Goal: Transaction & Acquisition: Purchase product/service

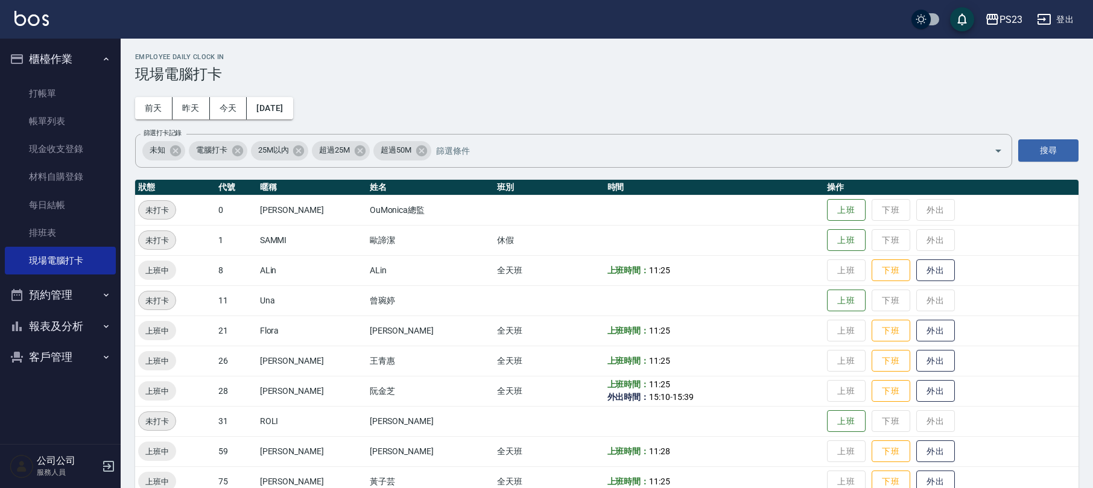
scroll to position [83, 0]
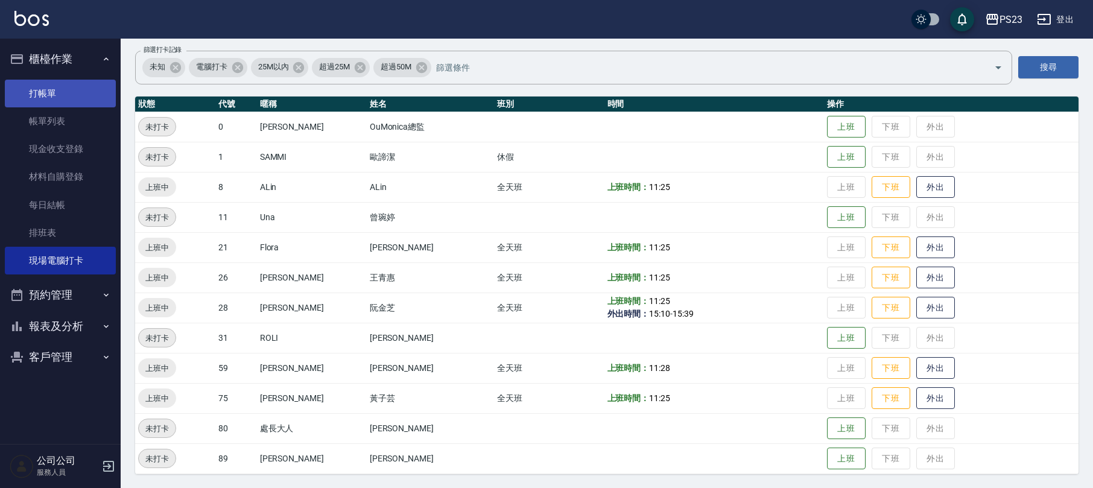
click at [68, 90] on link "打帳單" at bounding box center [60, 94] width 111 height 28
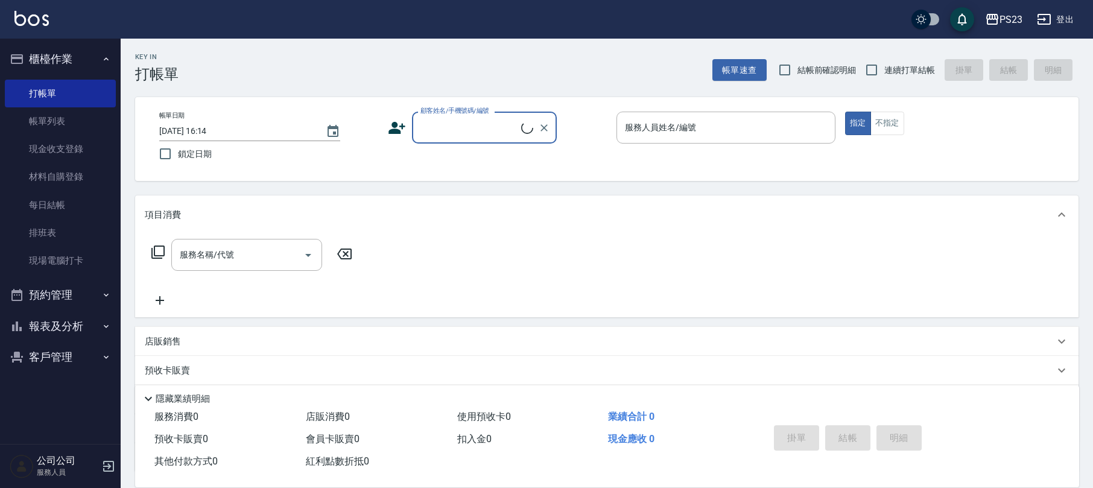
click at [466, 119] on input "顧客姓名/手機號碼/編號" at bounding box center [469, 127] width 104 height 21
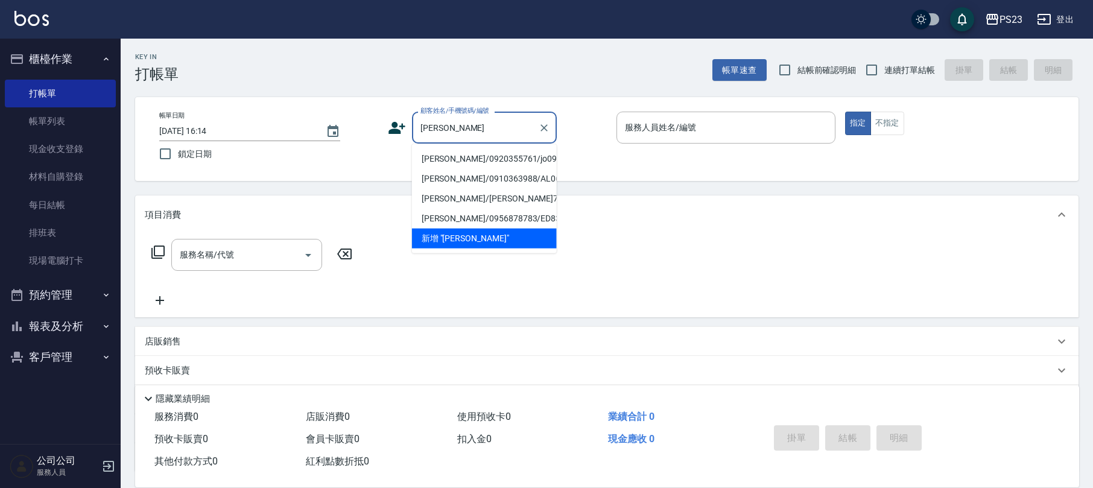
click at [470, 160] on li "[PERSON_NAME]/0920355761/jo090700" at bounding box center [484, 159] width 145 height 20
type input "[PERSON_NAME]/0920355761/jo090700"
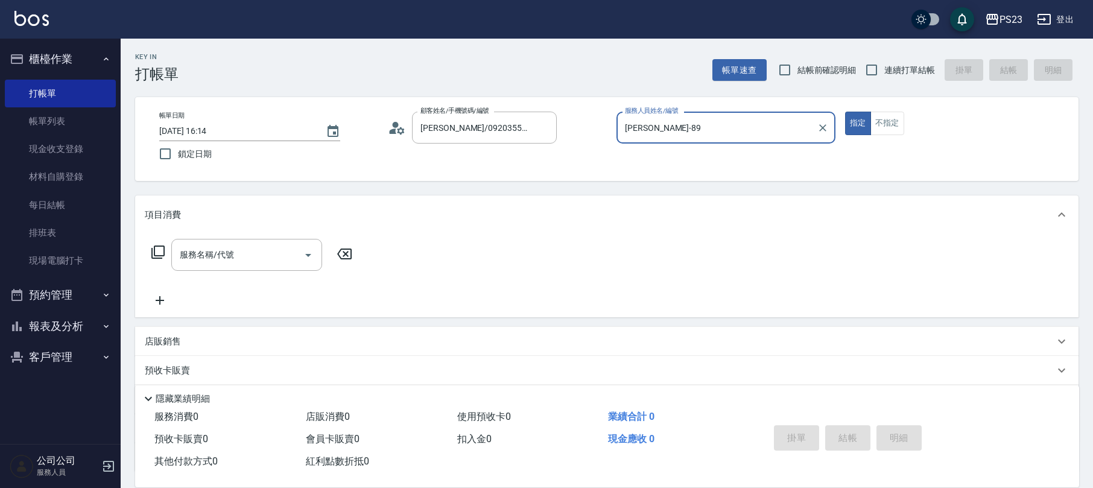
type input "[PERSON_NAME]-89"
click at [157, 251] on icon at bounding box center [158, 252] width 14 height 14
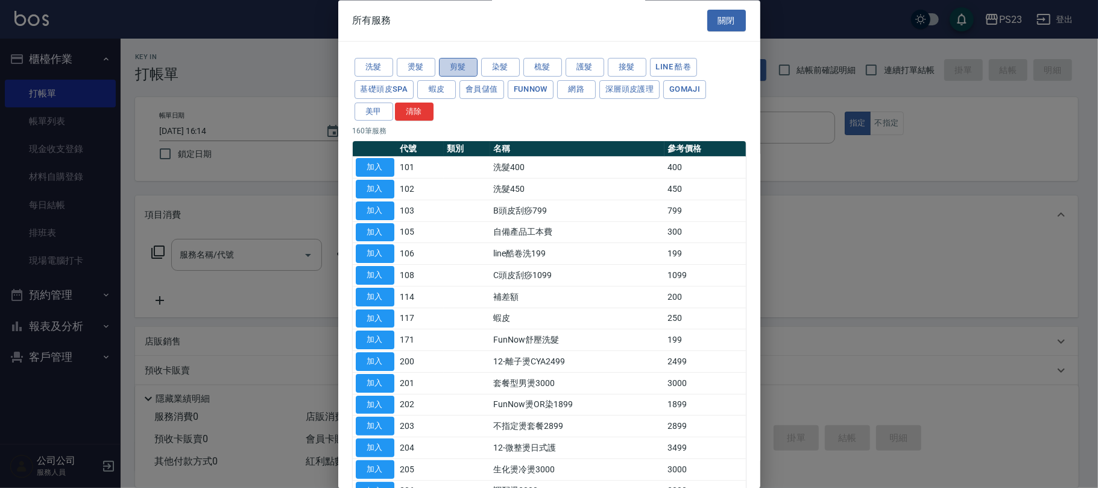
click at [456, 66] on button "剪髮" at bounding box center [458, 67] width 39 height 19
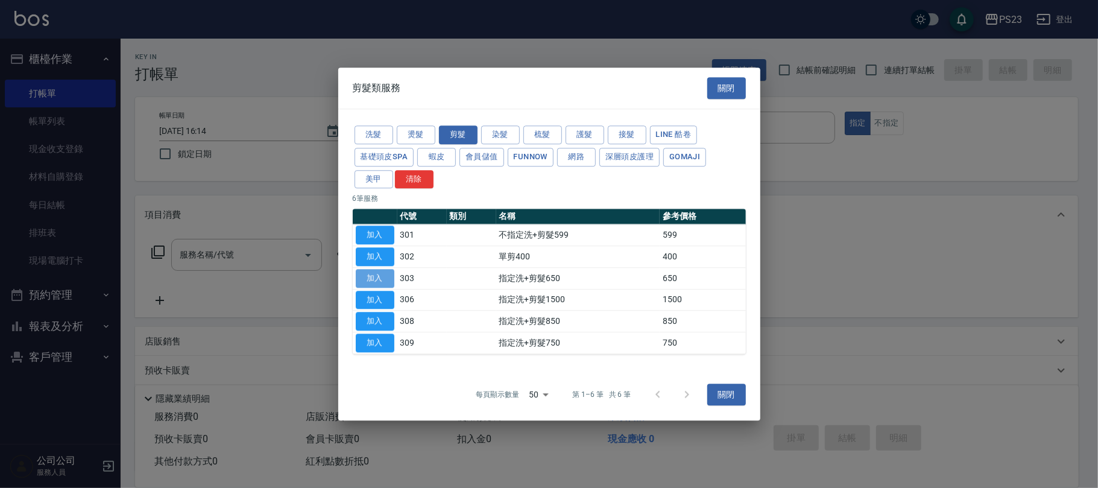
click at [379, 282] on button "加入" at bounding box center [375, 278] width 39 height 19
type input "指定洗+剪髮650(303)"
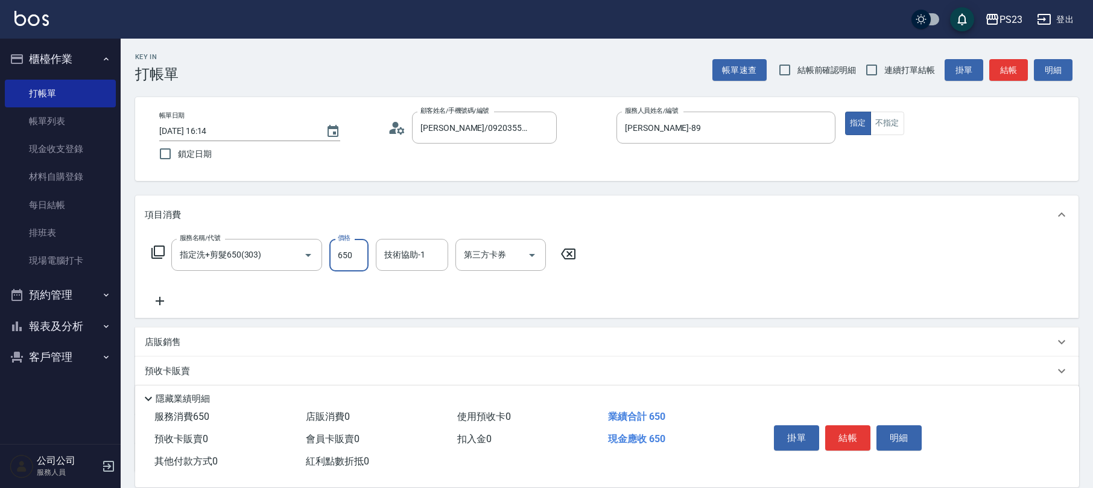
click at [357, 259] on input "650" at bounding box center [348, 255] width 39 height 33
type input "1000"
type input "[PERSON_NAME]-89"
click at [432, 253] on icon "Clear" at bounding box center [435, 255] width 12 height 12
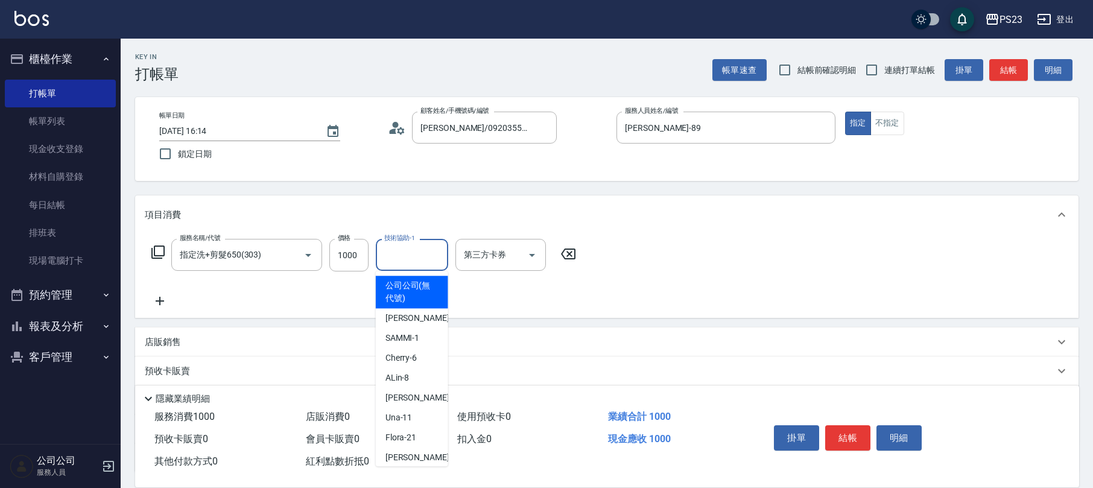
click at [405, 253] on input "技術協助-1" at bounding box center [412, 254] width 62 height 21
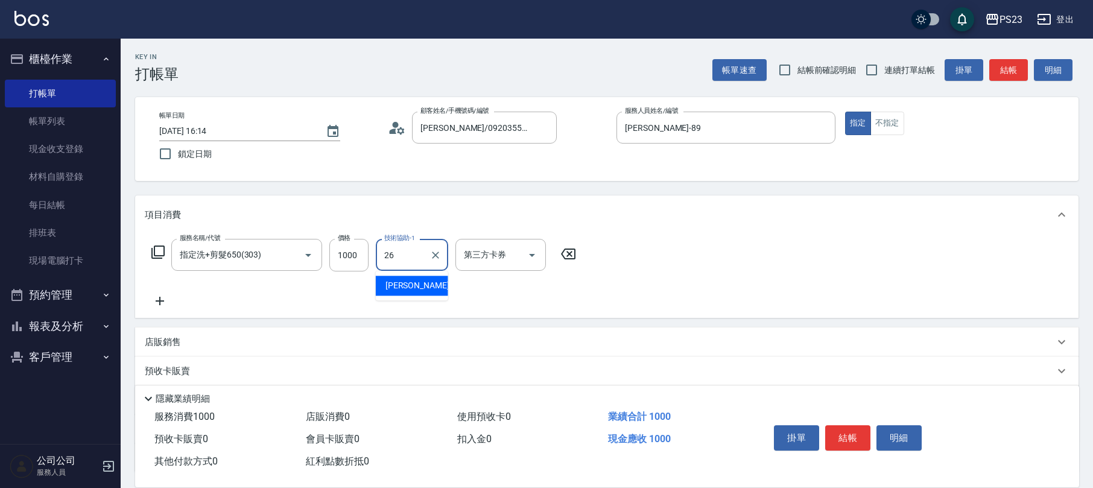
type input "青惠-26"
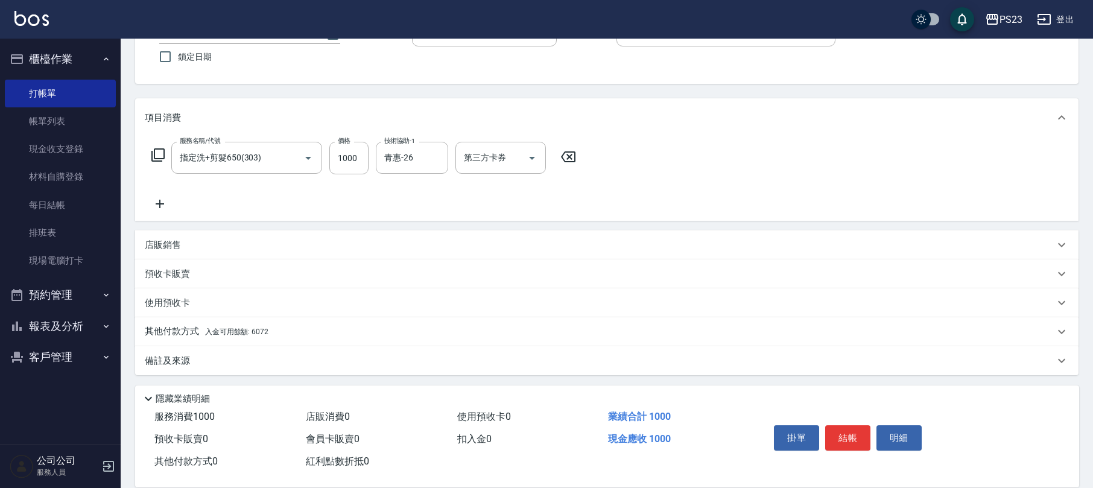
click at [287, 333] on div "其他付款方式 入金可用餘額: 6072" at bounding box center [599, 331] width 909 height 13
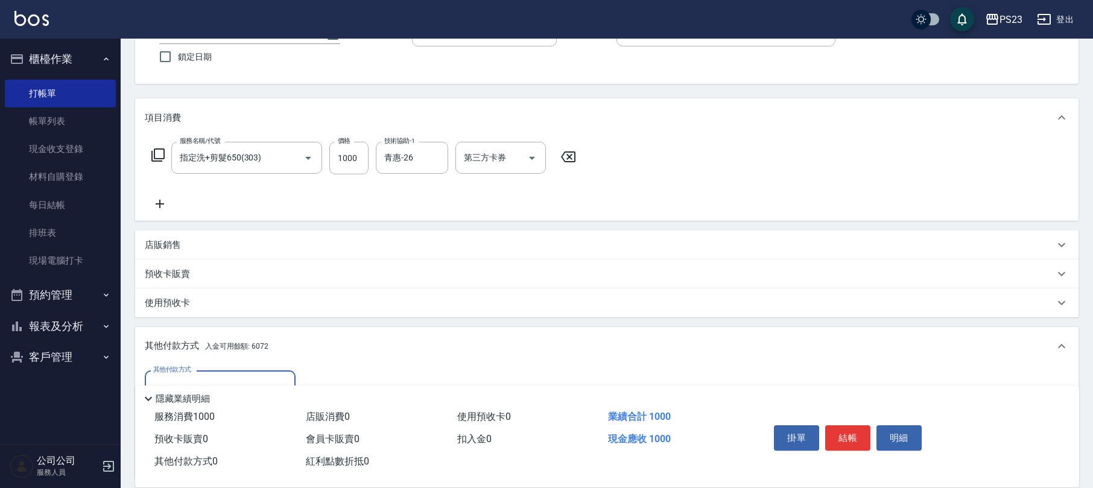
scroll to position [239, 0]
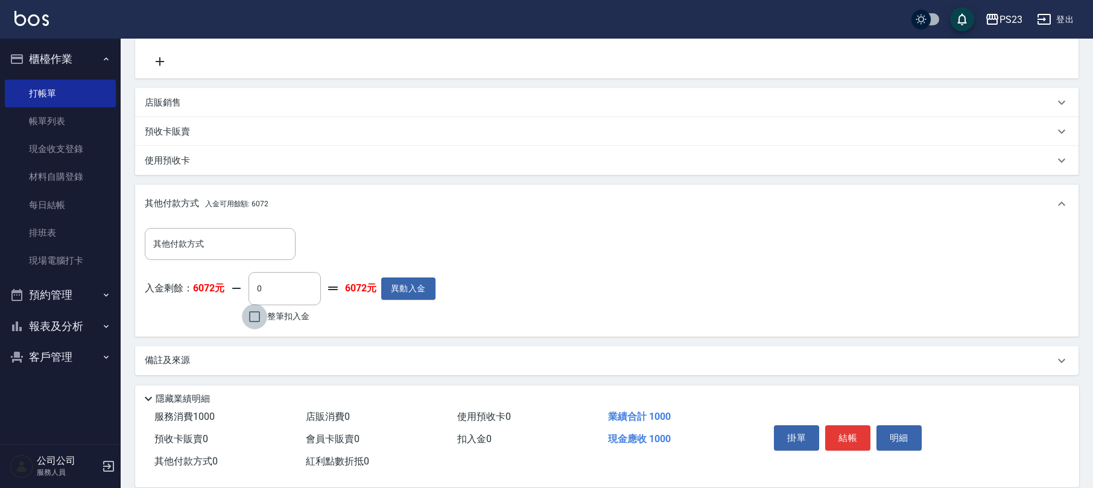
click at [251, 315] on input "整筆扣入金" at bounding box center [254, 316] width 25 height 25
checkbox input "true"
type input "1000"
click at [838, 434] on button "結帳" at bounding box center [847, 437] width 45 height 25
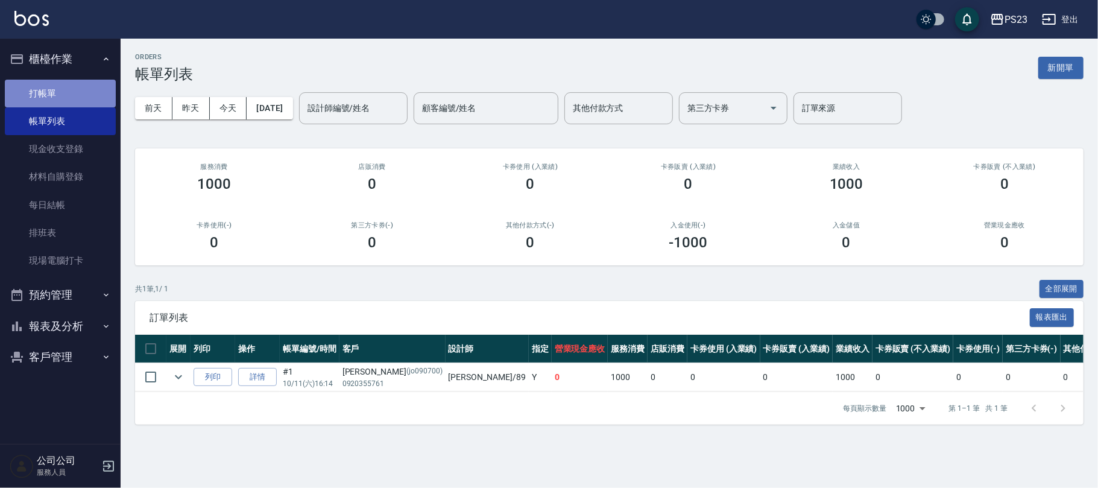
click at [44, 89] on link "打帳單" at bounding box center [60, 94] width 111 height 28
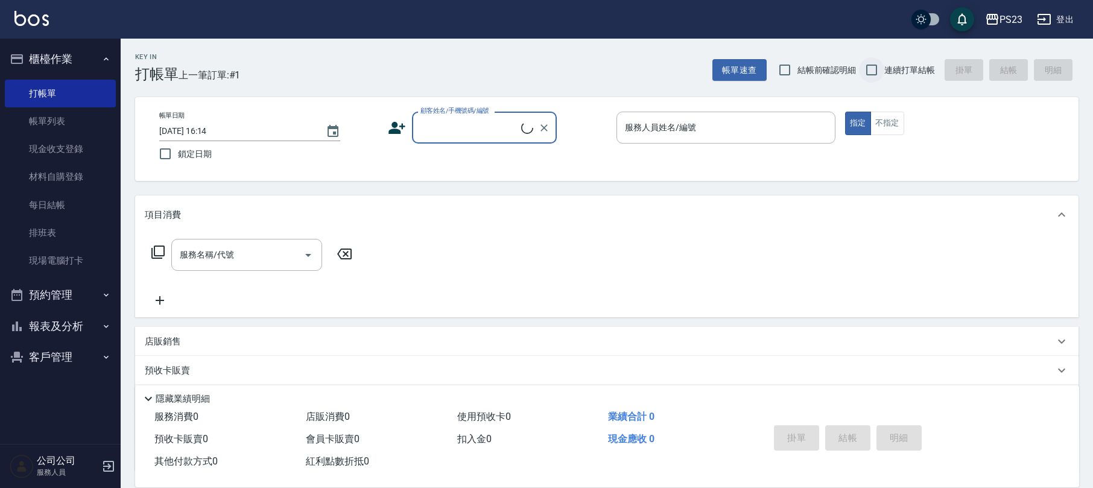
click at [874, 74] on input "連續打單結帳" at bounding box center [871, 69] width 25 height 25
checkbox input "true"
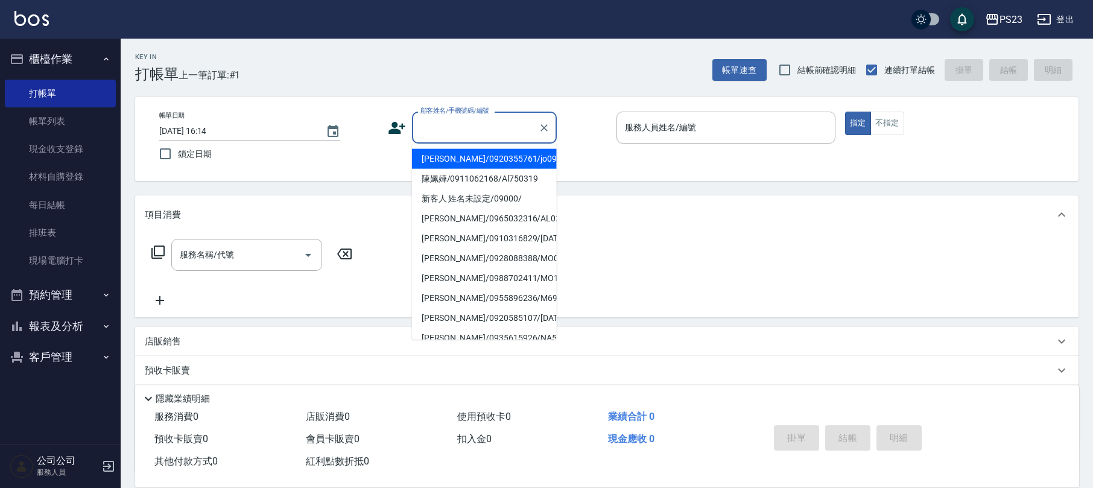
click at [473, 134] on input "顧客姓名/手機號碼/編號" at bounding box center [475, 127] width 116 height 21
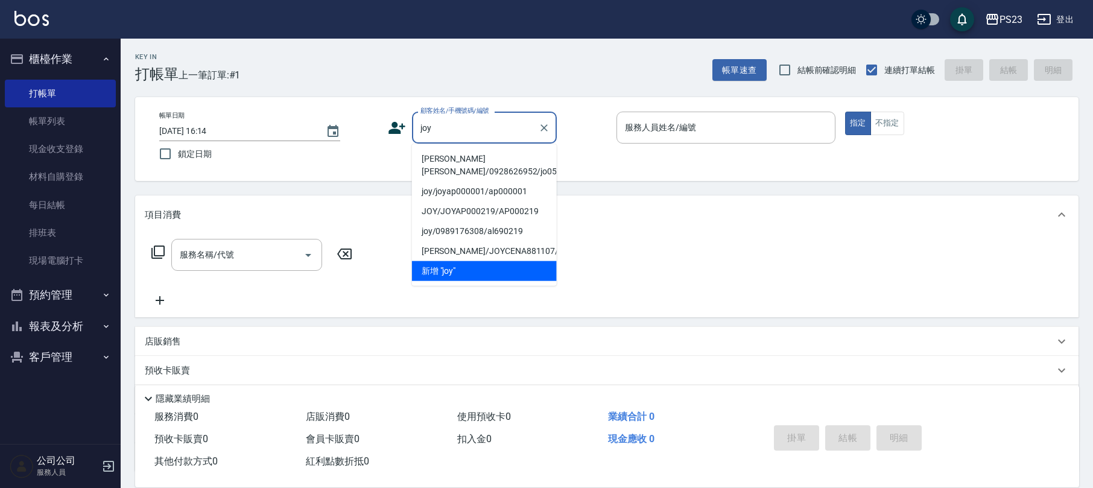
click at [479, 153] on li "[PERSON_NAME][PERSON_NAME]/0928626952/jo0506" at bounding box center [484, 165] width 145 height 33
type input "[PERSON_NAME][PERSON_NAME]/0928626952/jo0506"
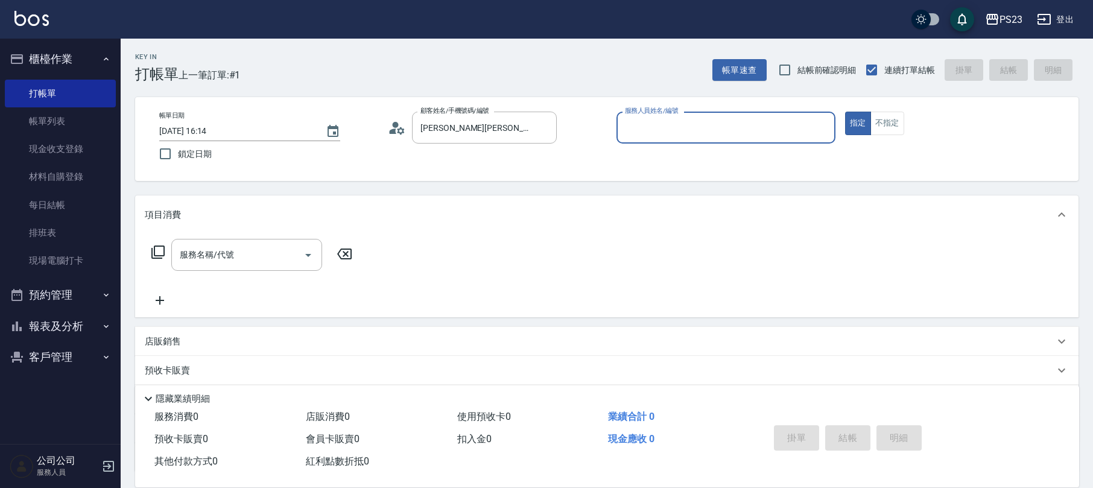
type input "[PERSON_NAME]-89"
click at [157, 249] on icon at bounding box center [158, 252] width 14 height 14
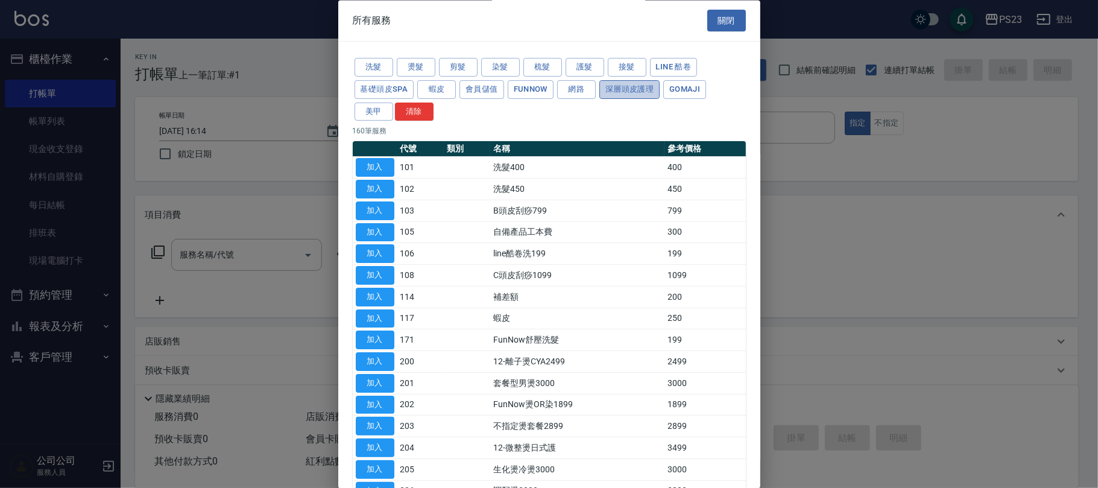
click at [633, 94] on button "深層頭皮護理" at bounding box center [629, 89] width 60 height 19
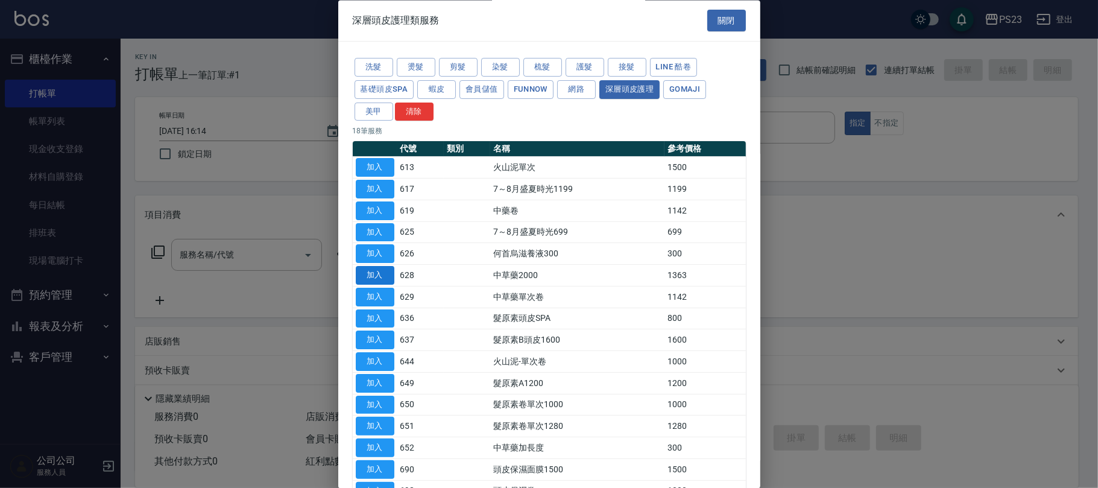
click at [375, 276] on button "加入" at bounding box center [375, 276] width 39 height 19
type input "中草藥2000(628)"
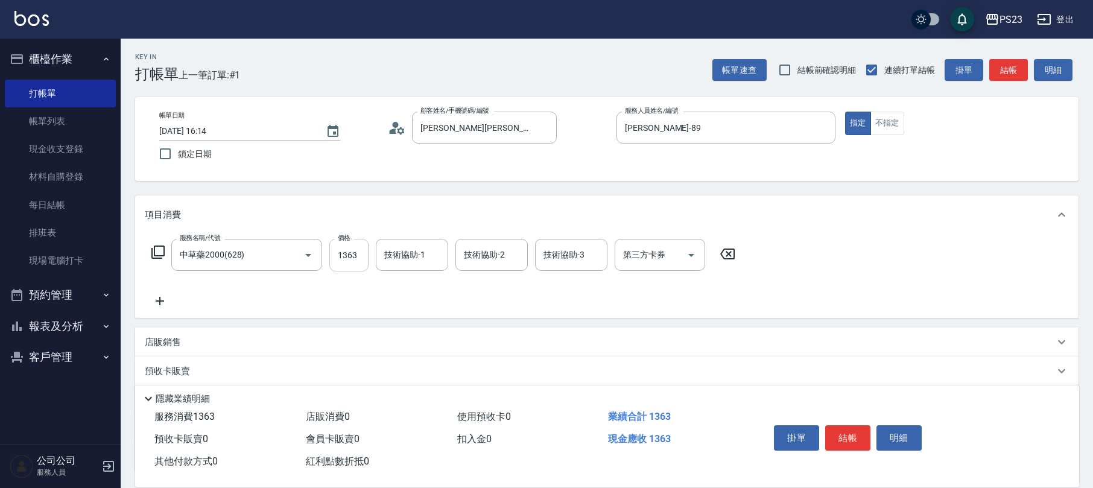
click at [348, 258] on input "1363" at bounding box center [348, 255] width 39 height 33
type input "1500"
type input "[PERSON_NAME]-89"
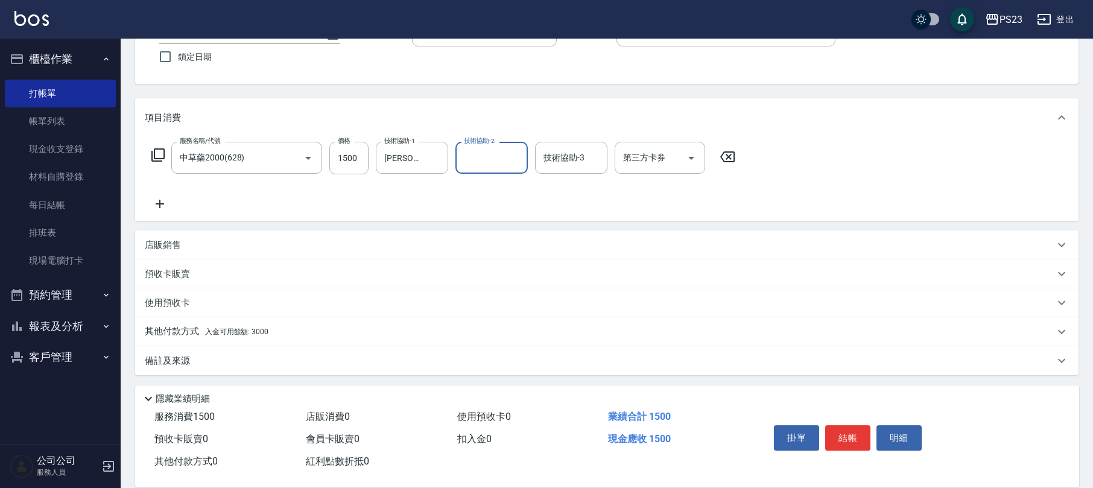
click at [294, 321] on div "其他付款方式 入金可用餘額: 3000" at bounding box center [606, 331] width 943 height 29
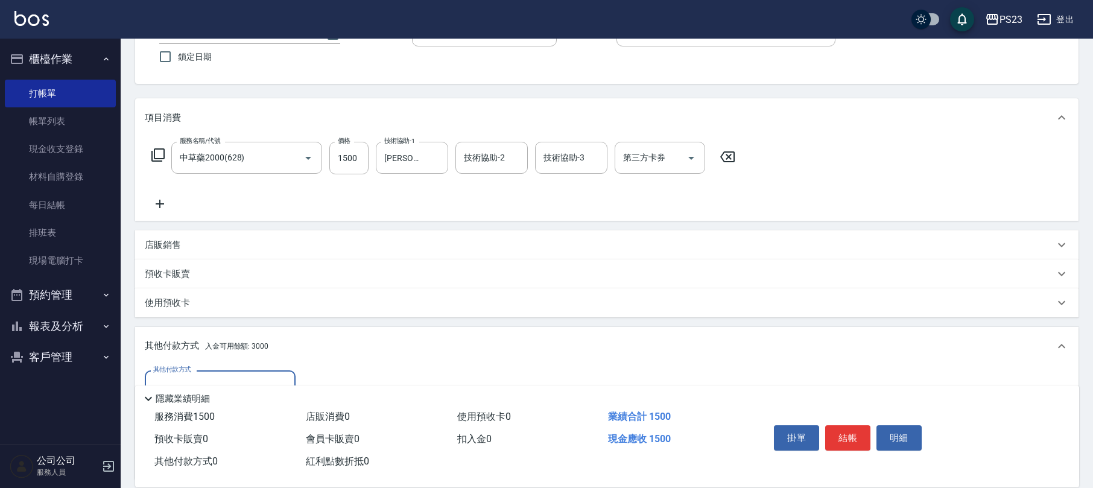
scroll to position [0, 0]
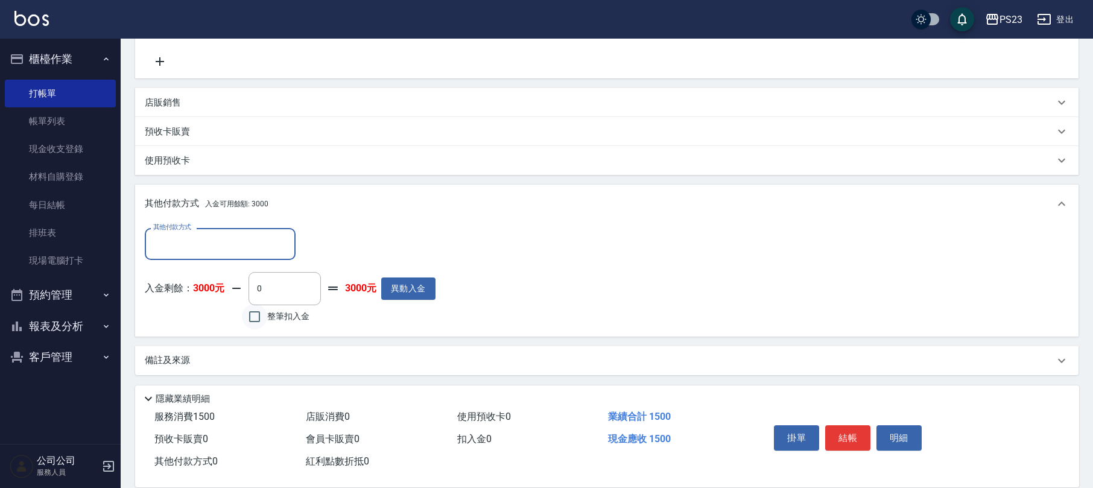
click at [251, 316] on input "整筆扣入金" at bounding box center [254, 316] width 25 height 25
checkbox input "true"
type input "1500"
click at [835, 430] on button "結帳" at bounding box center [847, 437] width 45 height 25
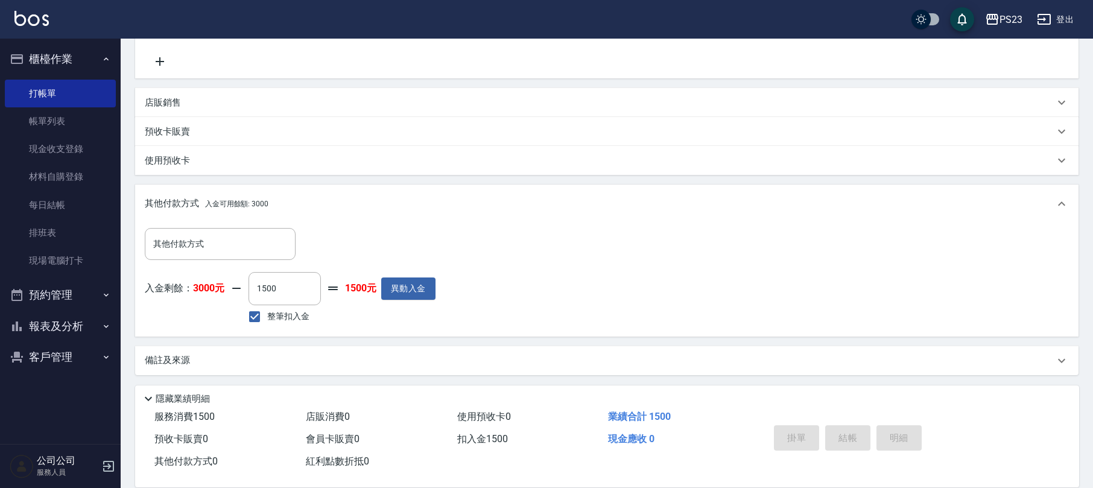
type input "[DATE] 16:15"
